Goal: Find specific page/section: Find specific page/section

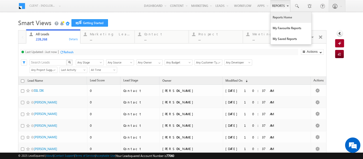
click at [277, 16] on link "Reports Home" at bounding box center [291, 17] width 41 height 11
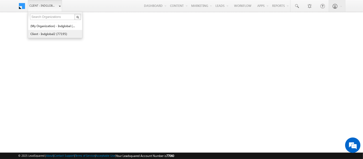
click at [49, 33] on link "Client - indglobal2 (77195)" at bounding box center [53, 34] width 47 height 8
